Goal: Navigation & Orientation: Find specific page/section

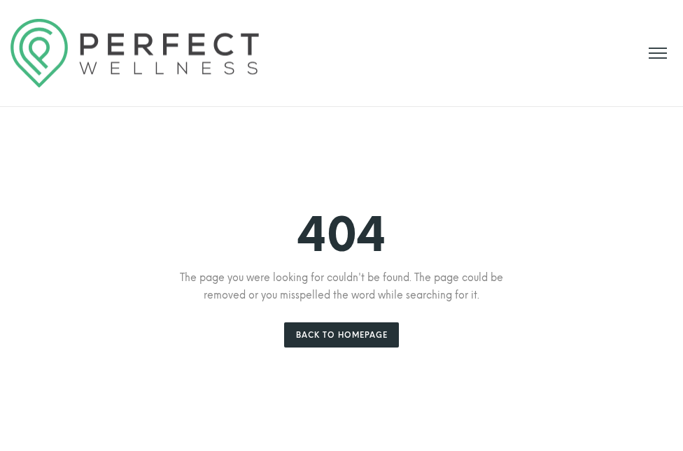
click at [651, 51] on icon at bounding box center [657, 52] width 29 height 29
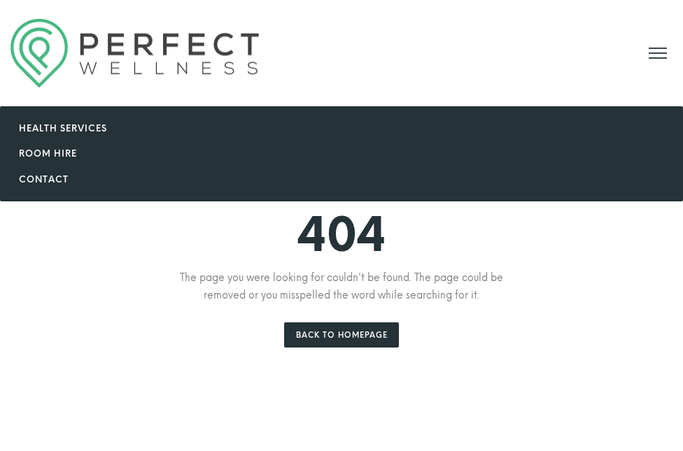
click at [47, 159] on li "Room Hire" at bounding box center [342, 154] width 646 height 26
click at [48, 159] on link "Room Hire" at bounding box center [48, 153] width 58 height 10
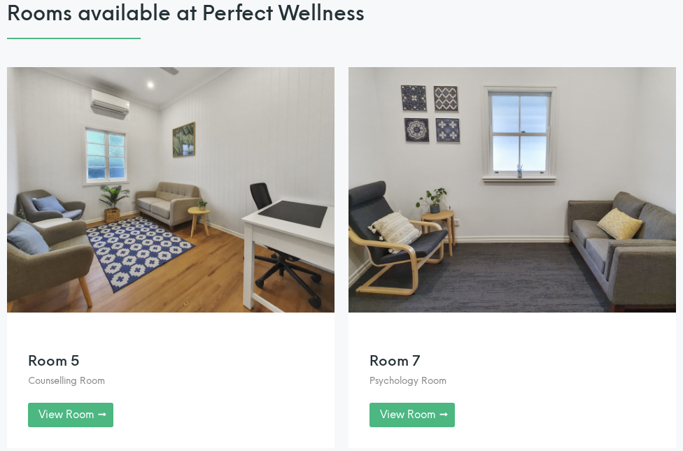
scroll to position [2545, 0]
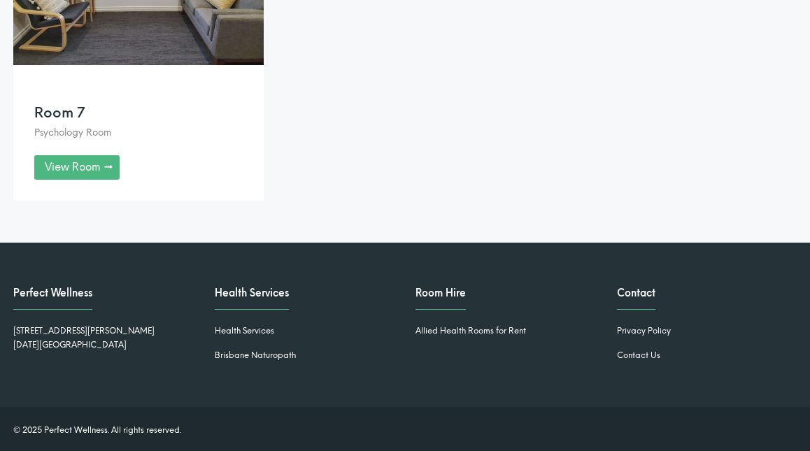
scroll to position [2067, 0]
